Goal: Task Accomplishment & Management: Complete application form

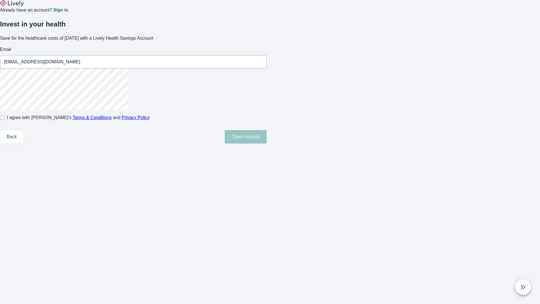
click at [5, 120] on input "I agree with Lively’s Terms & Conditions and Privacy Policy" at bounding box center [2, 117] width 5 height 5
checkbox input "true"
click at [267, 143] on button "Open Account" at bounding box center [246, 137] width 42 height 14
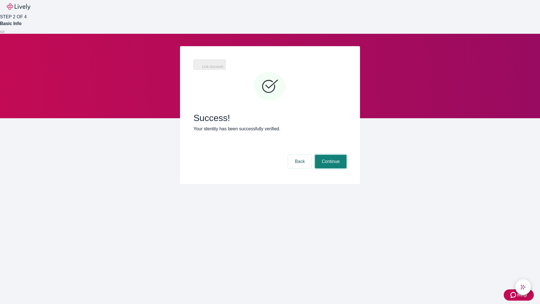
click at [330, 155] on button "Continue" at bounding box center [331, 162] width 32 height 14
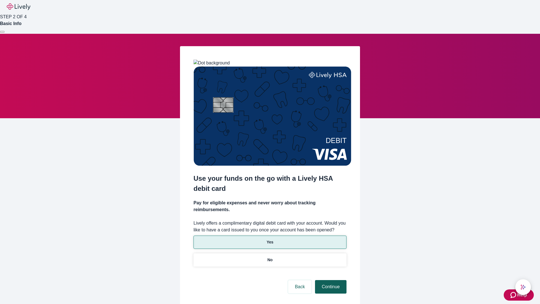
click at [270, 257] on p "No" at bounding box center [270, 260] width 5 height 6
click at [330, 280] on button "Continue" at bounding box center [331, 287] width 32 height 14
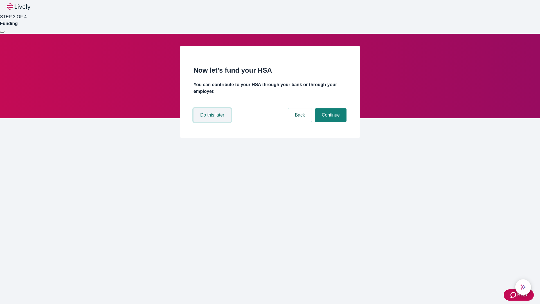
click at [213, 122] on button "Do this later" at bounding box center [212, 115] width 37 height 14
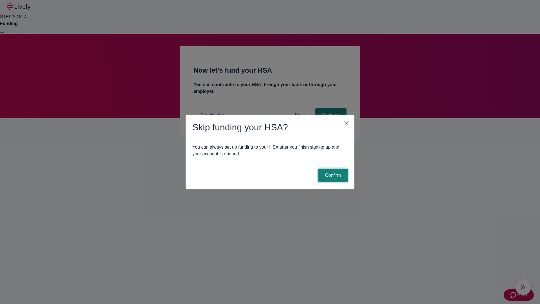
click at [332, 175] on button "Confirm" at bounding box center [332, 176] width 29 height 14
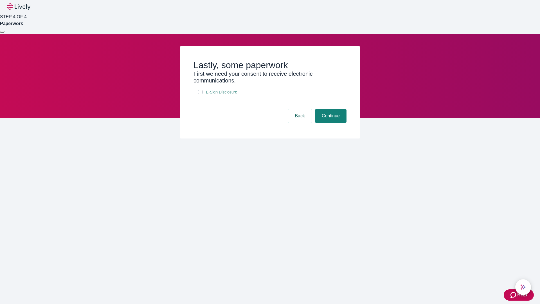
click at [200, 94] on input "E-Sign Disclosure" at bounding box center [200, 92] width 5 height 5
checkbox input "true"
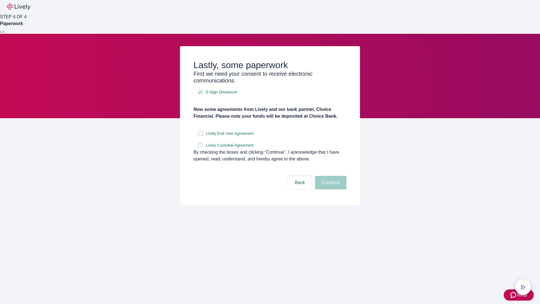
click at [200, 136] on input "Lively End User Agreement" at bounding box center [200, 133] width 5 height 5
checkbox input "true"
click at [200, 147] on input "Lively Custodial Agreement" at bounding box center [200, 145] width 5 height 5
checkbox input "true"
click at [330, 189] on button "Continue" at bounding box center [331, 183] width 32 height 14
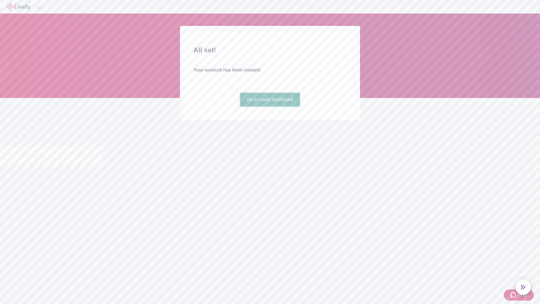
click at [270, 106] on link "Go to Lively dashboard" at bounding box center [270, 100] width 60 height 14
